Goal: Find specific page/section: Find specific page/section

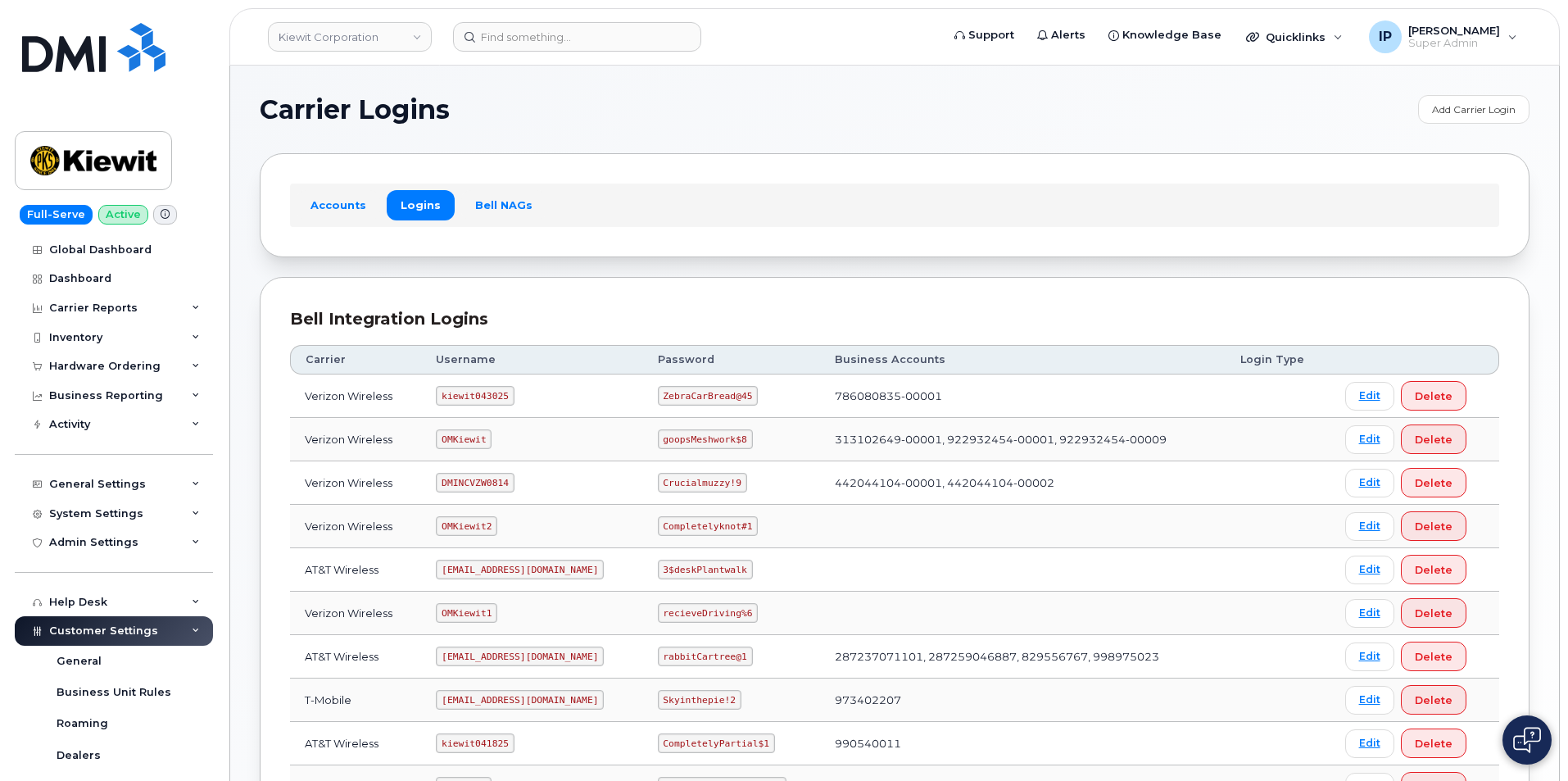
scroll to position [246, 0]
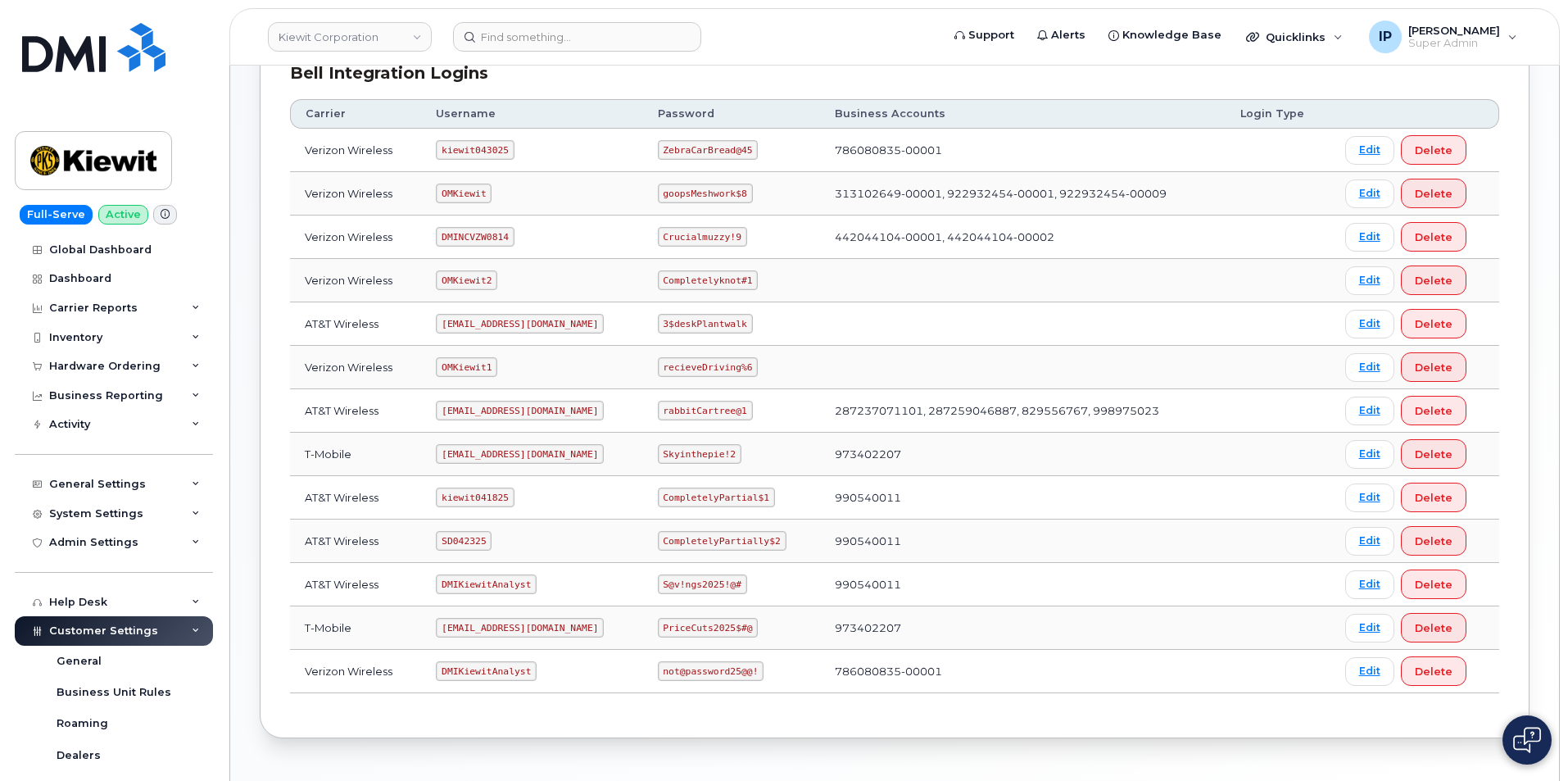
click at [694, 126] on th "Password" at bounding box center [731, 114] width 177 height 30
drag, startPoint x: 744, startPoint y: 149, endPoint x: 670, endPoint y: 159, distance: 74.7
click at [658, 143] on td "ZebraCarBread@45" at bounding box center [731, 150] width 177 height 44
copy code "ZebraCarBread@45"
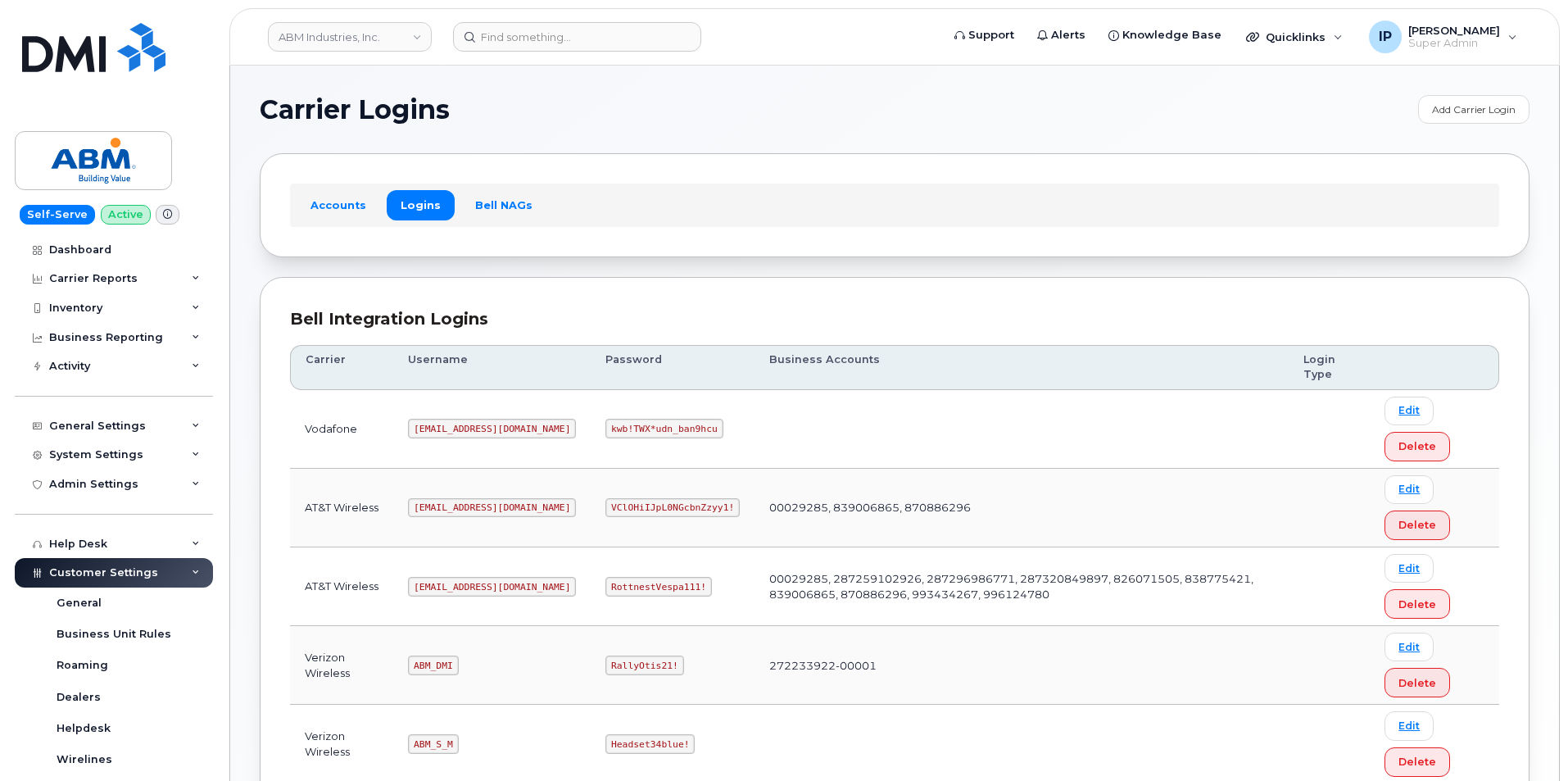
scroll to position [216, 0]
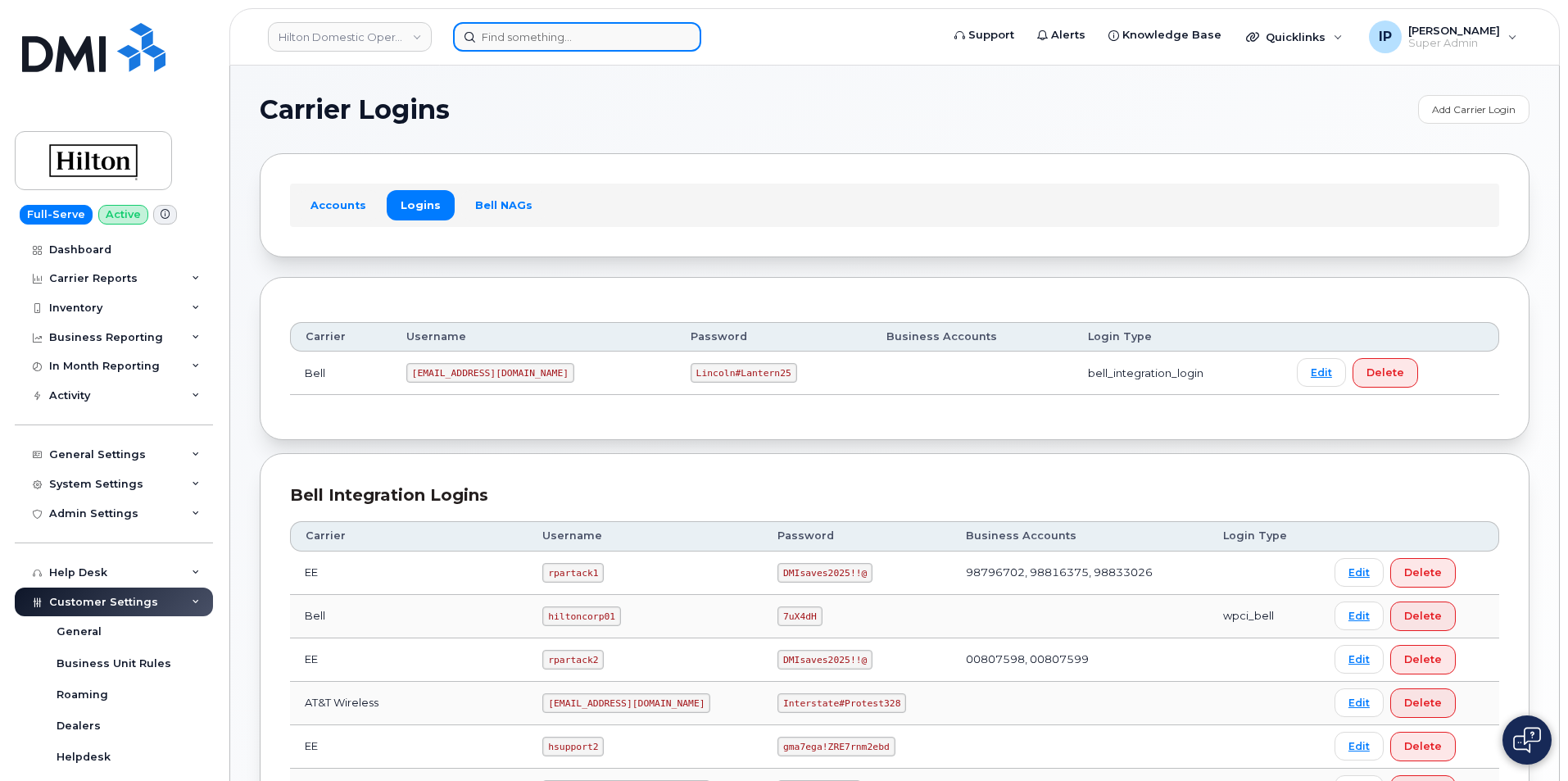
click at [544, 39] on input at bounding box center [577, 37] width 248 height 30
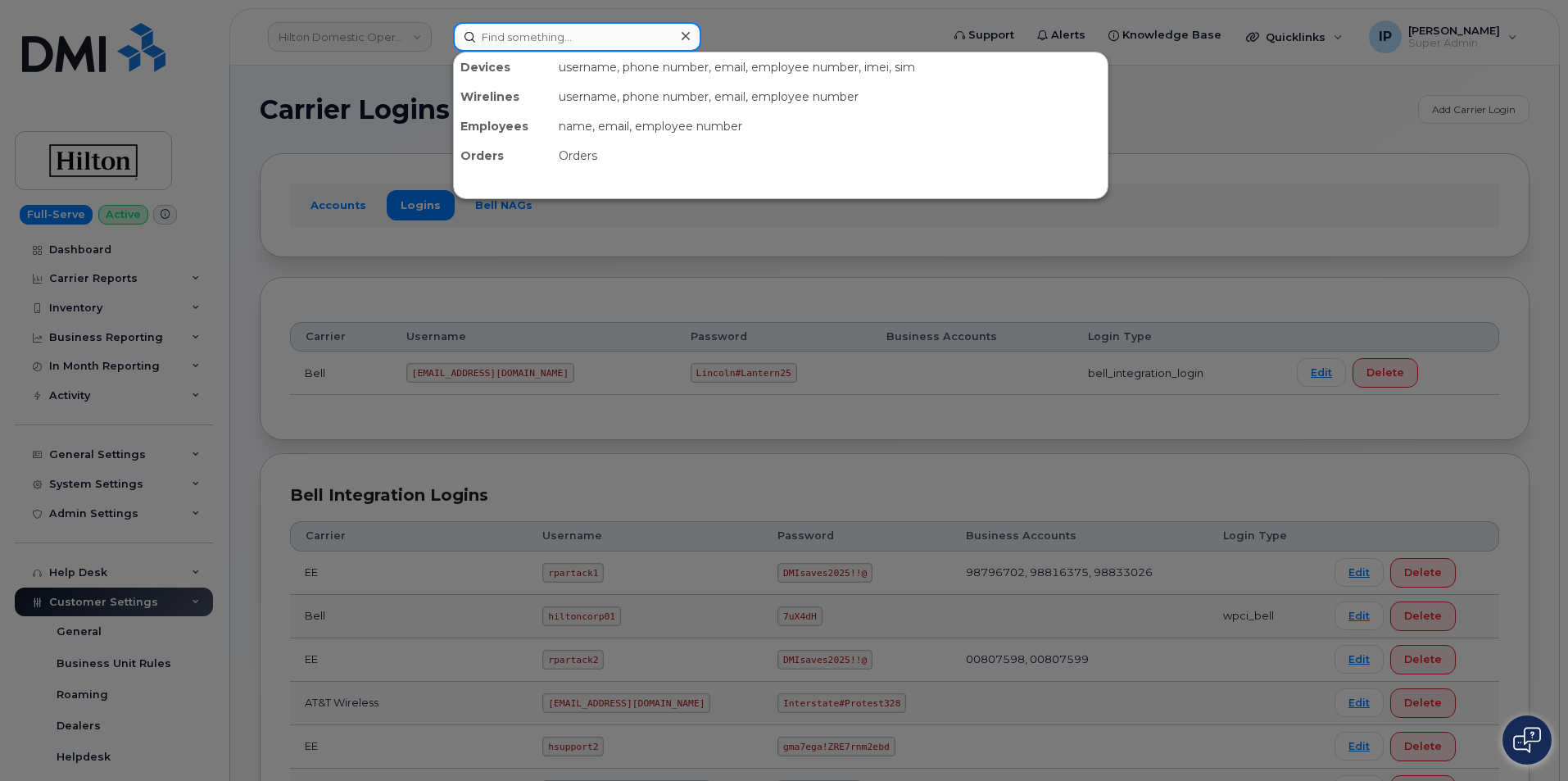
paste input "[PERSON_NAME]"
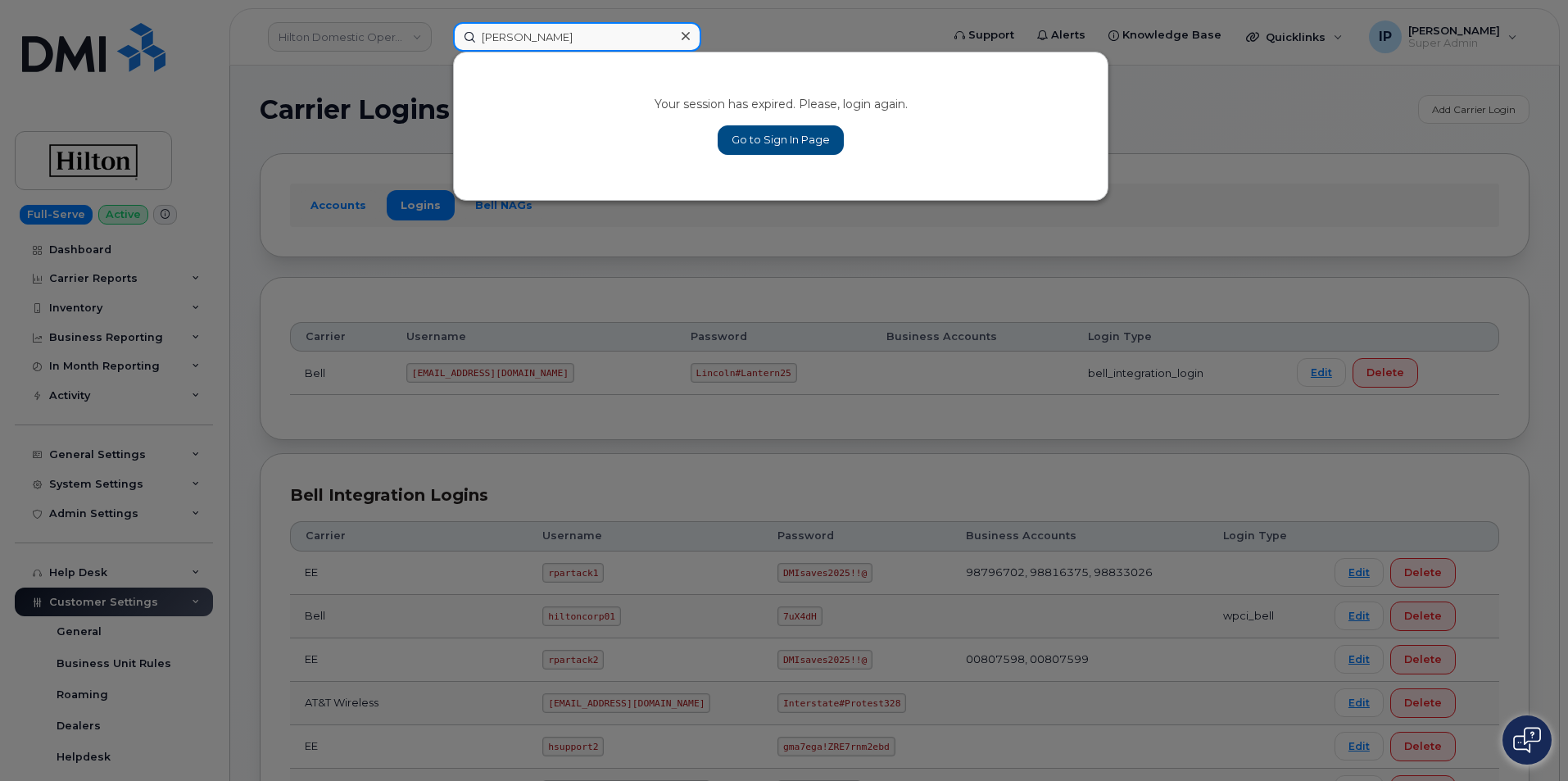
type input "[PERSON_NAME]"
click at [802, 148] on link "Go to Sign In Page" at bounding box center [781, 140] width 126 height 30
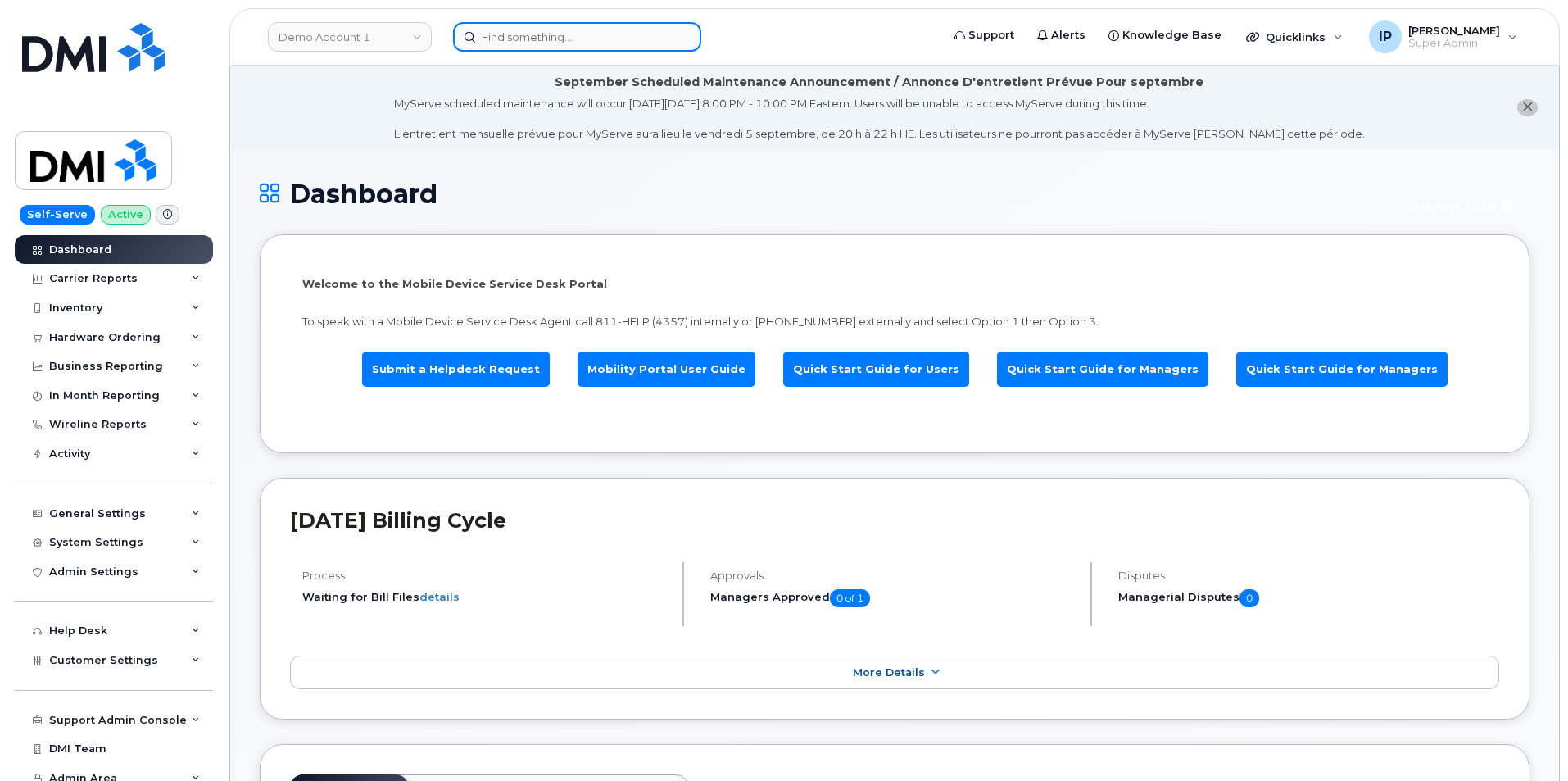
click at [518, 40] on input at bounding box center [577, 37] width 248 height 30
paste input "[PERSON_NAME]"
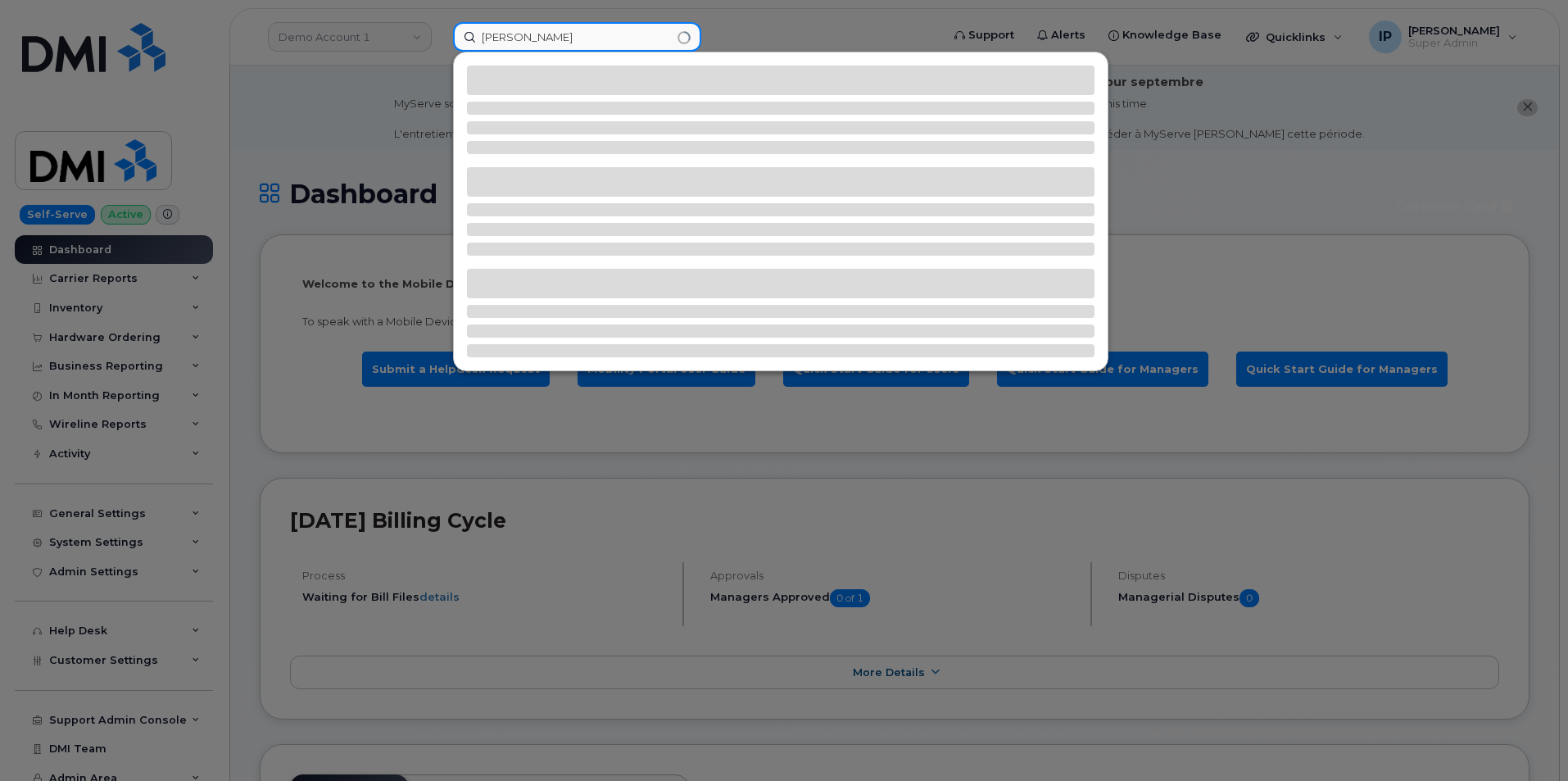
type input "[PERSON_NAME]"
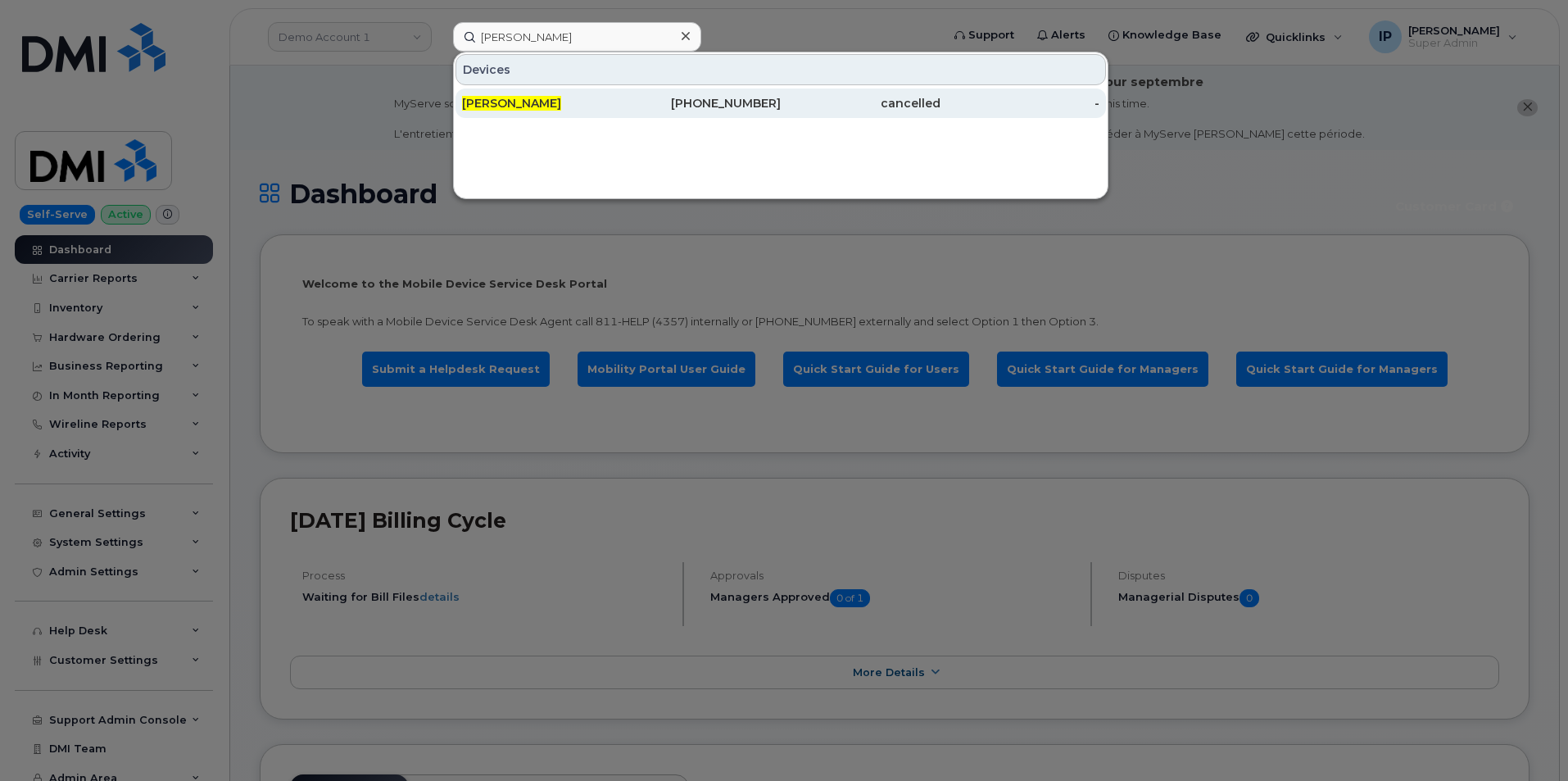
click at [522, 103] on span "[PERSON_NAME]" at bounding box center [512, 103] width 99 height 15
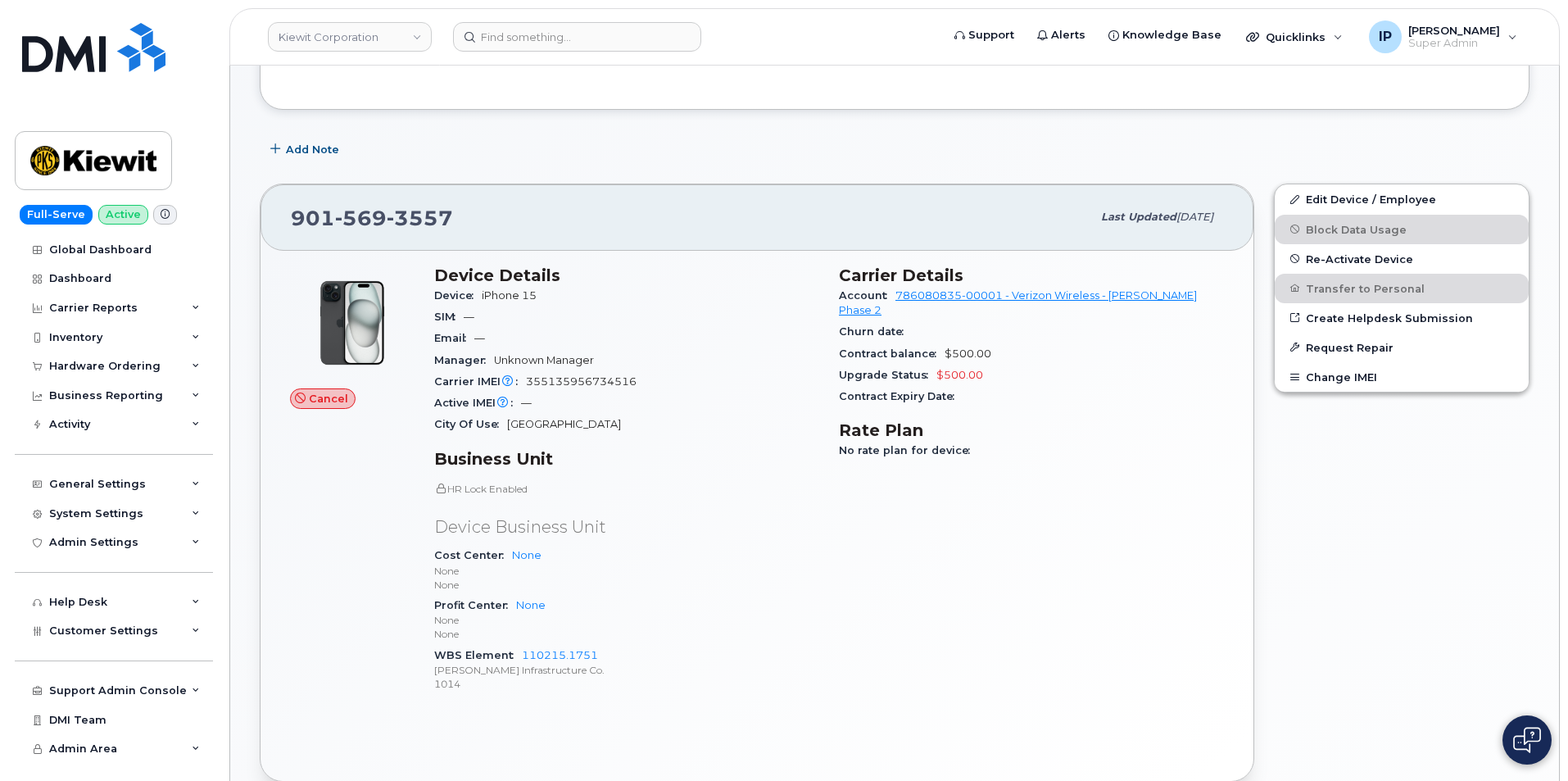
scroll to position [409, 0]
